Goal: Information Seeking & Learning: Learn about a topic

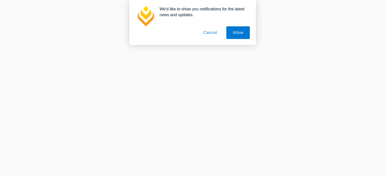
scroll to position [80, 0]
click at [210, 33] on button "Cancel" at bounding box center [210, 32] width 27 height 13
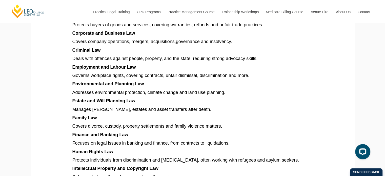
scroll to position [371, 0]
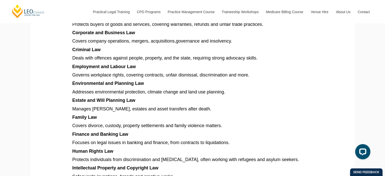
click at [266, 102] on p "Estate and Will Planning Law" at bounding box center [192, 101] width 241 height 6
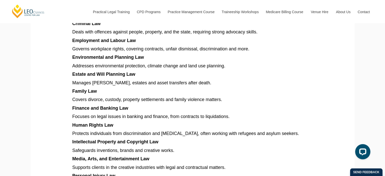
scroll to position [397, 0]
click at [70, 125] on section "Explore different types of law in Australia, from criminal and family to corpor…" at bounding box center [192, 44] width 317 height 691
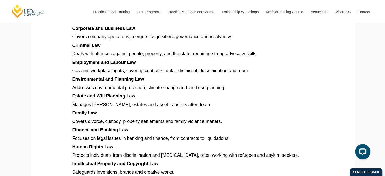
scroll to position [375, 0]
drag, startPoint x: 71, startPoint y: 46, endPoint x: 104, endPoint y: 47, distance: 33.4
click at [104, 47] on section "Explore different types of law in Australia, from criminal and family to corpor…" at bounding box center [192, 66] width 317 height 691
click at [104, 47] on p "Criminal Law" at bounding box center [192, 46] width 241 height 6
